Goal: Check status: Check status

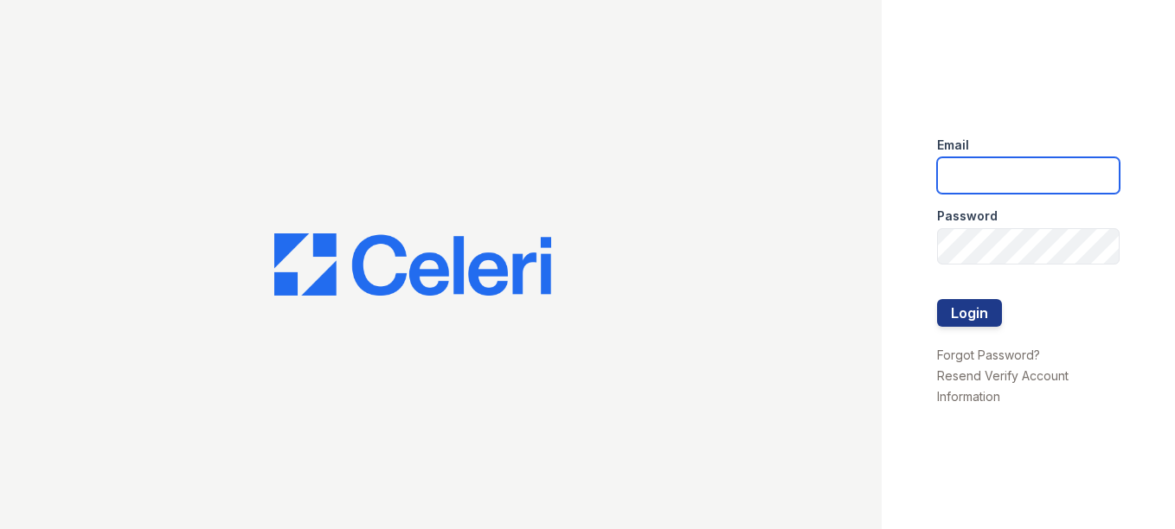
click at [944, 181] on input "email" at bounding box center [1028, 175] width 183 height 36
type input "[DOMAIN_NAME][EMAIL_ADDRESS][DOMAIN_NAME]"
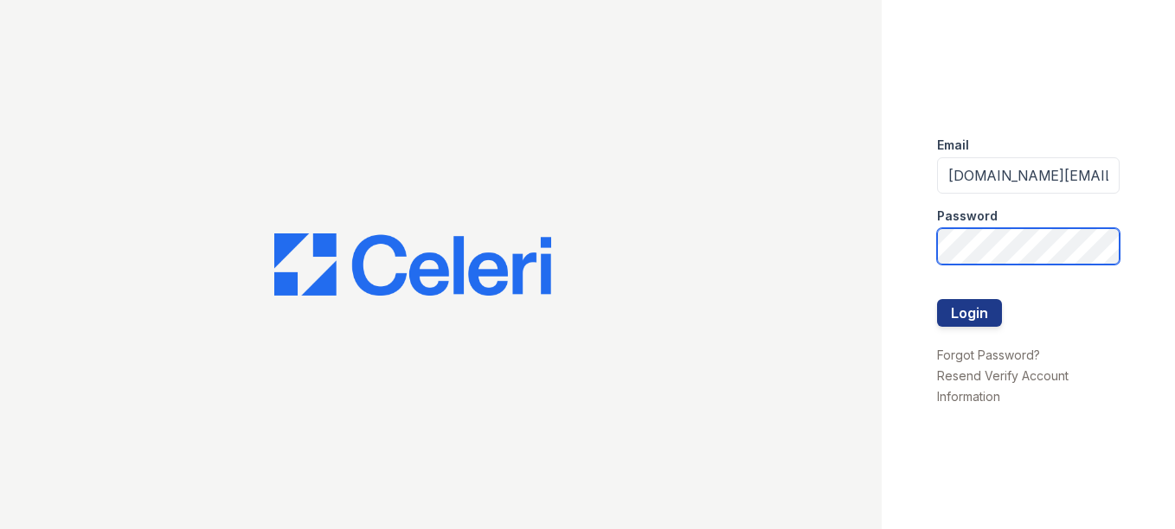
click at [937, 299] on button "Login" at bounding box center [969, 313] width 65 height 28
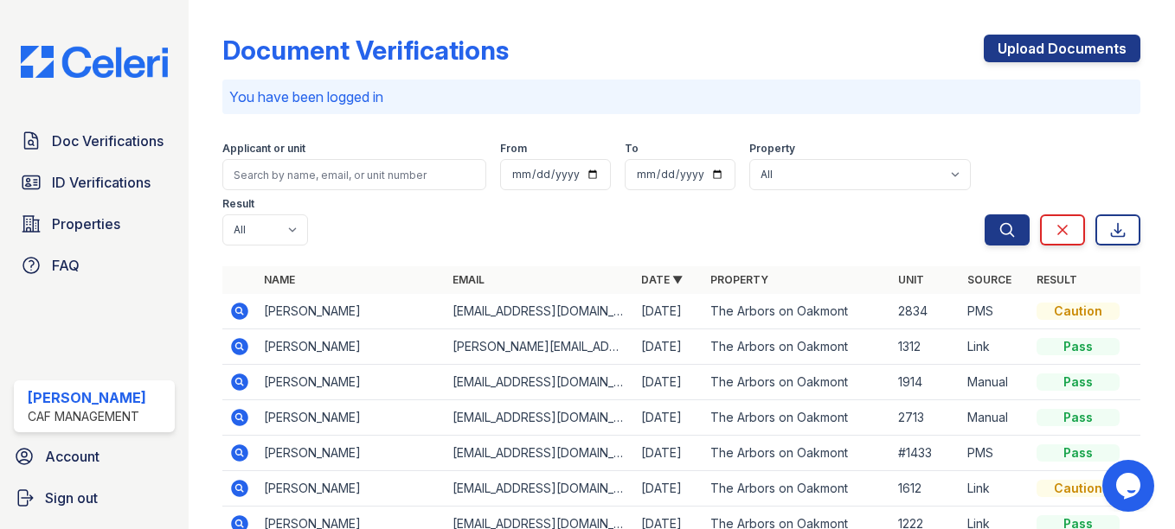
drag, startPoint x: 235, startPoint y: 376, endPoint x: 787, endPoint y: 325, distance: 554.2
click at [235, 377] on icon at bounding box center [240, 382] width 17 height 17
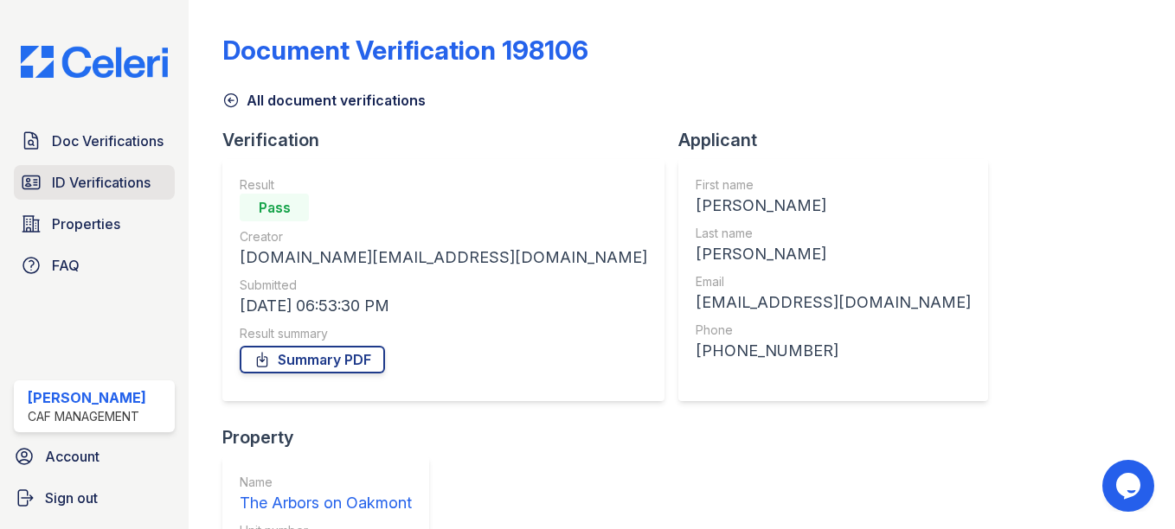
click at [78, 188] on span "ID Verifications" at bounding box center [101, 182] width 99 height 21
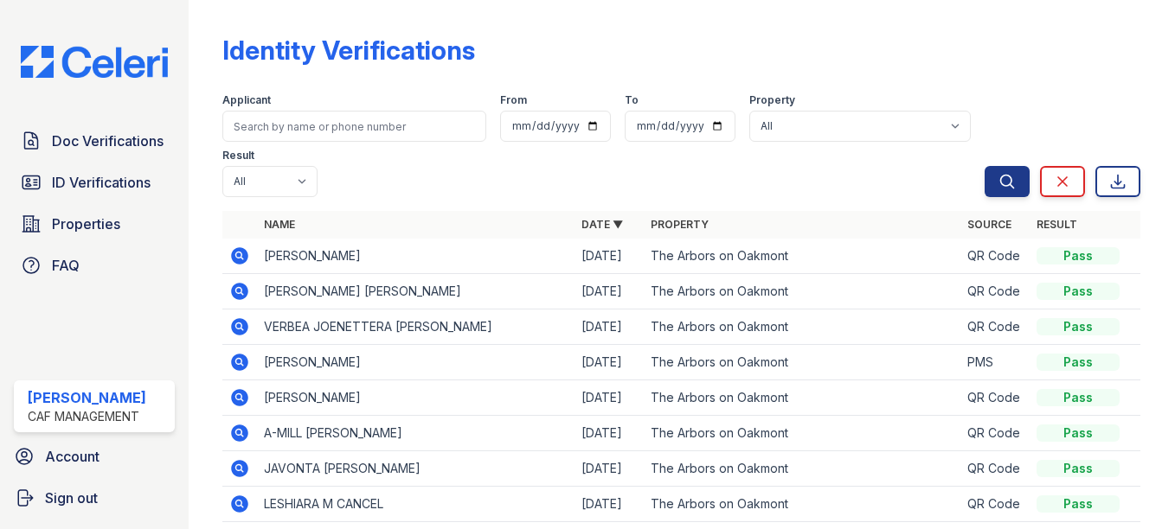
click at [245, 389] on icon at bounding box center [239, 397] width 21 height 21
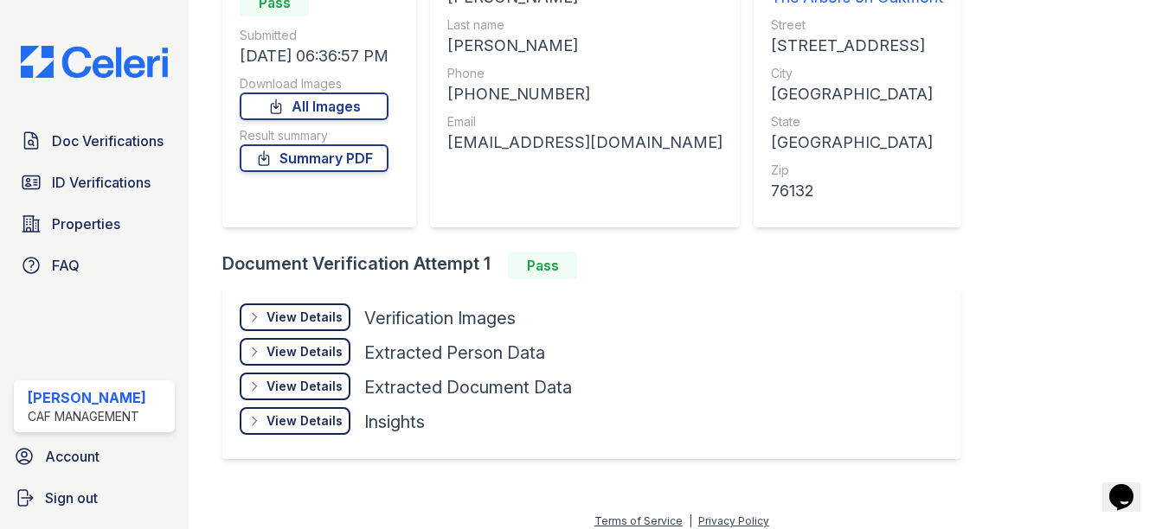
scroll to position [221, 0]
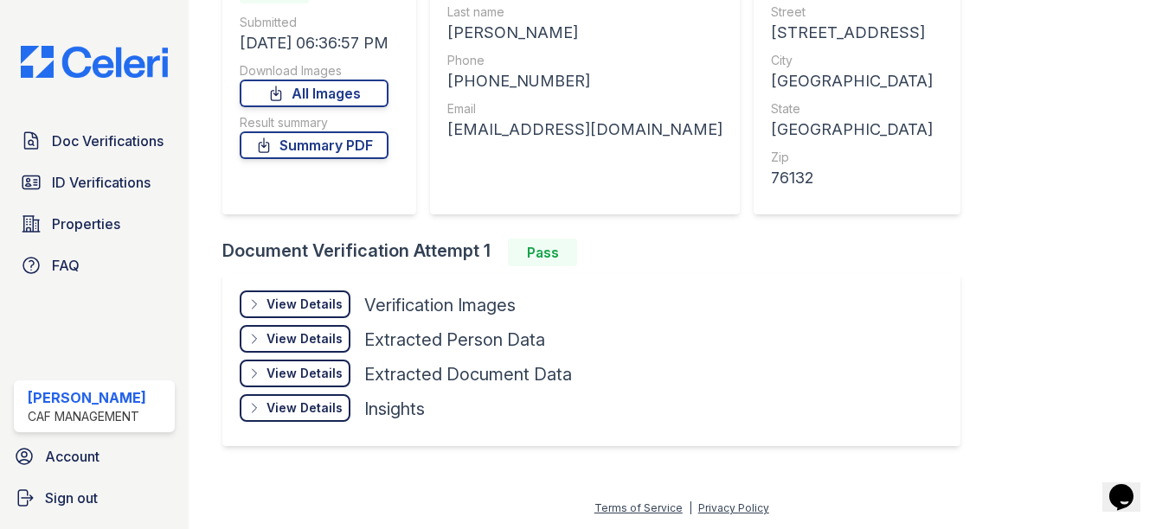
drag, startPoint x: 328, startPoint y: 297, endPoint x: 330, endPoint y: 317, distance: 20.1
click at [326, 297] on div "View Details" at bounding box center [304, 304] width 76 height 17
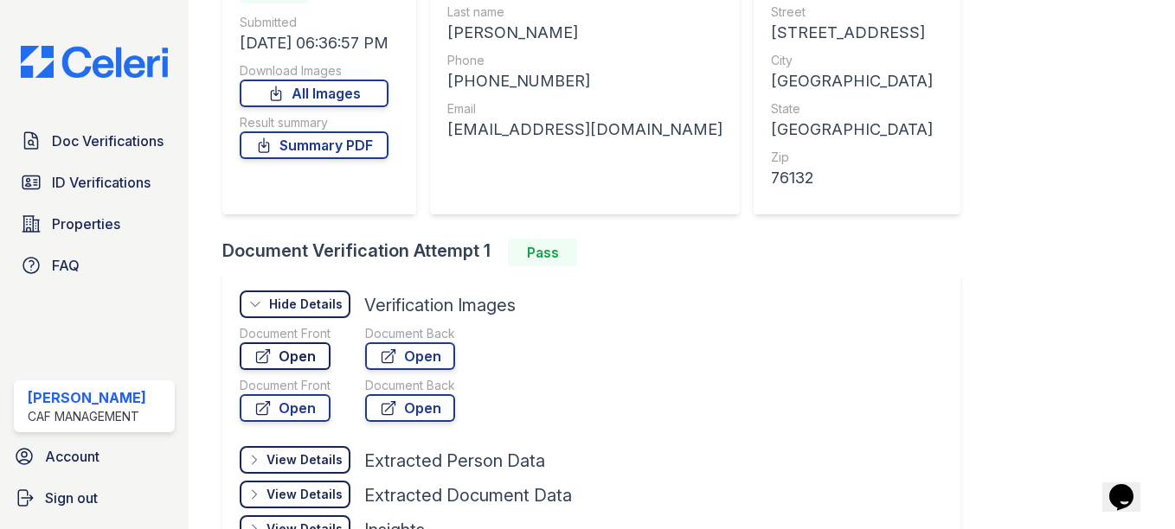
click at [291, 355] on link "Open" at bounding box center [285, 357] width 91 height 28
click at [413, 359] on link "Open" at bounding box center [410, 357] width 90 height 28
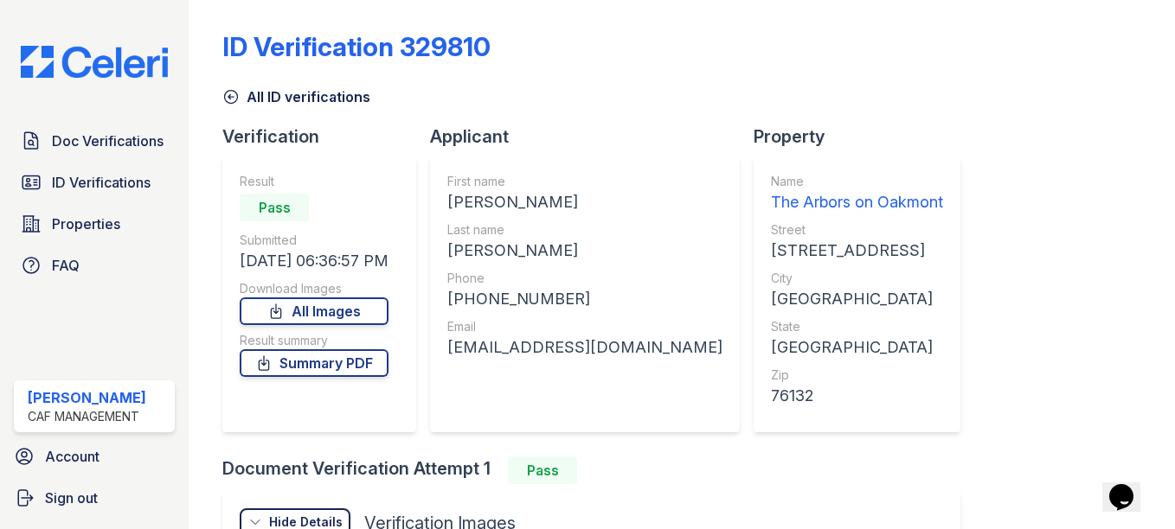
scroll to position [0, 0]
